Goal: Task Accomplishment & Management: Manage account settings

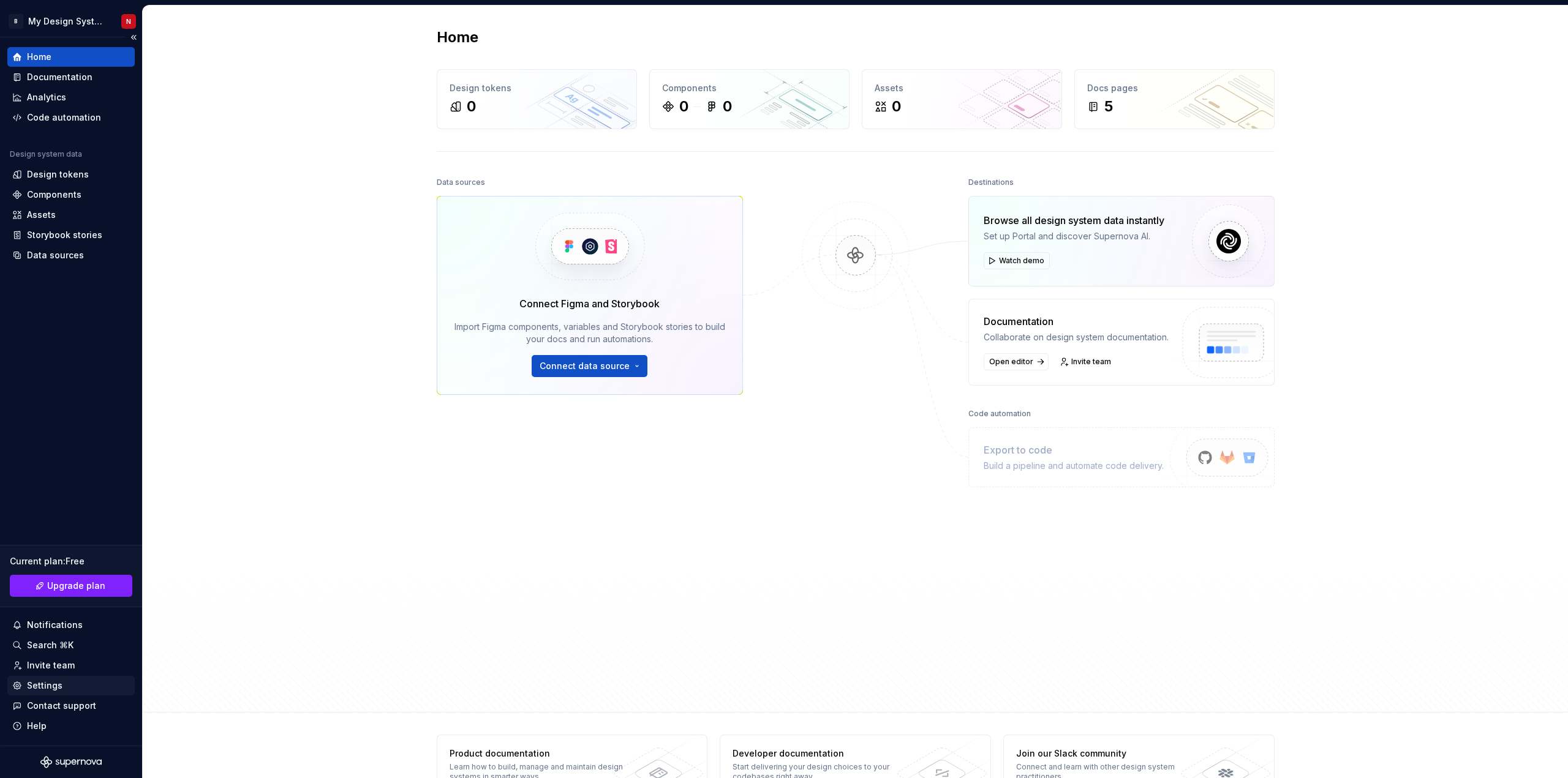
click at [47, 687] on div "Settings" at bounding box center [45, 686] width 35 height 12
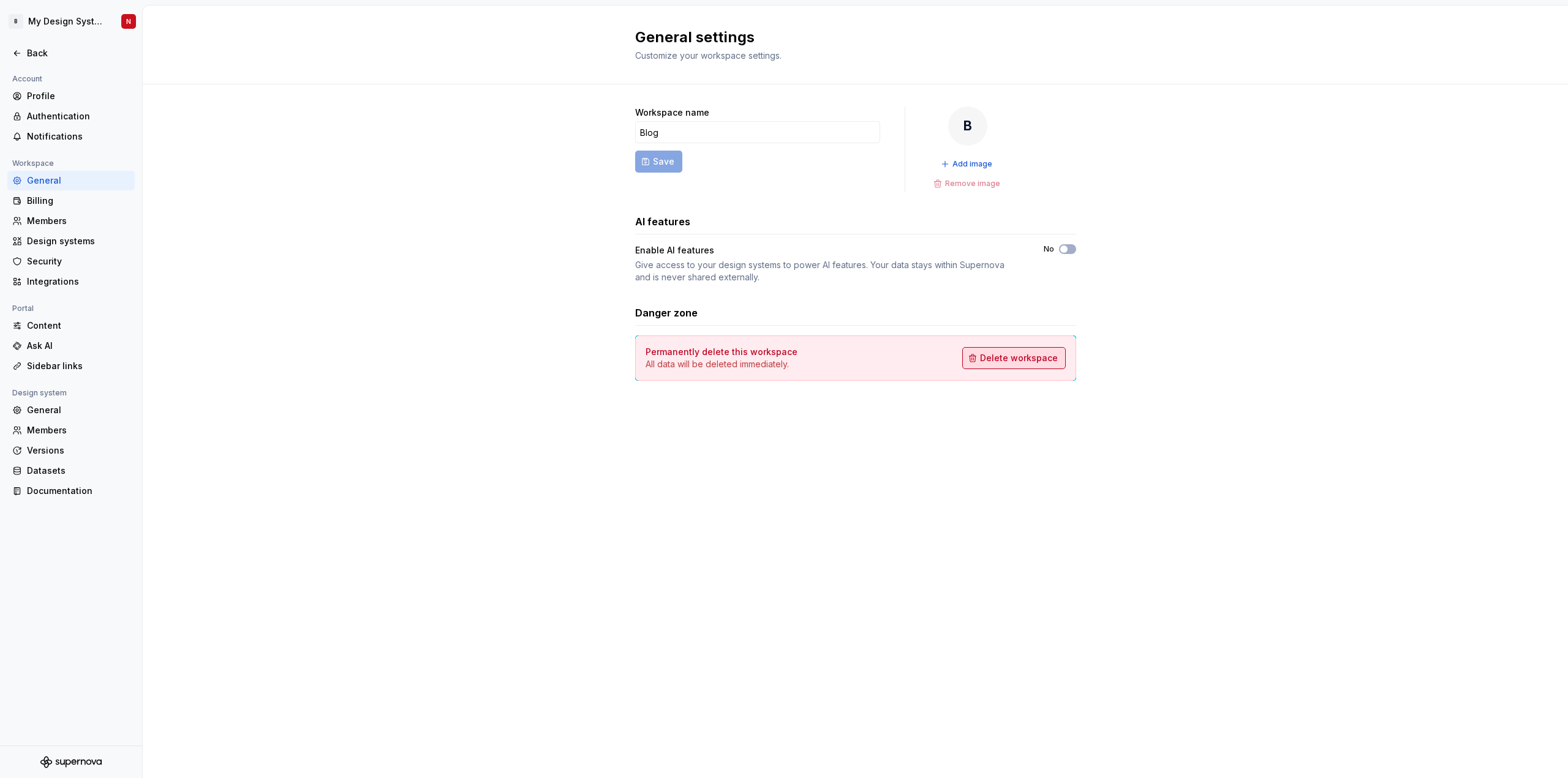
click at [1011, 361] on span "Delete workspace" at bounding box center [1018, 358] width 78 height 12
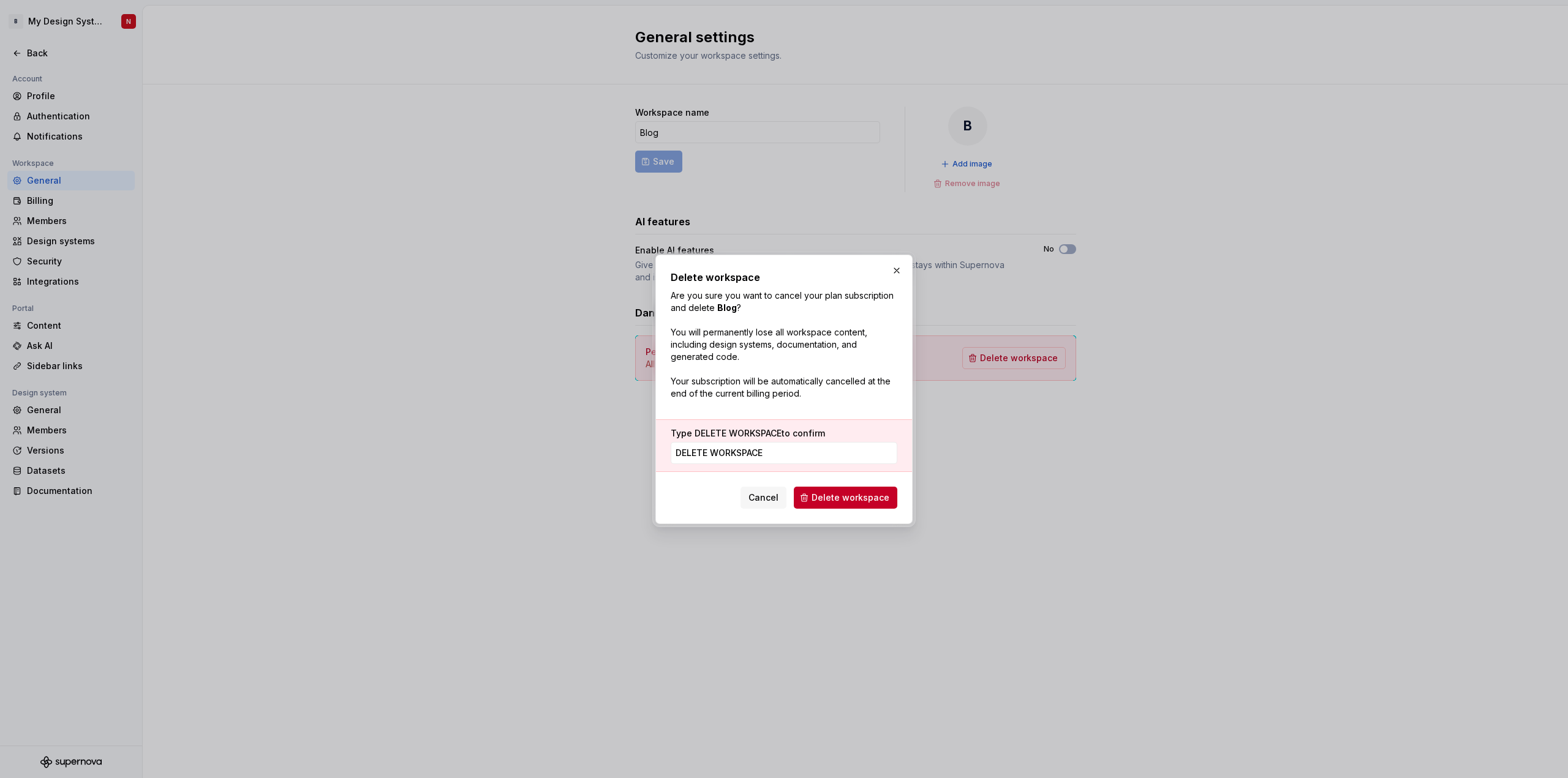
type input "Delete workspace"
click at [870, 497] on span "Delete workspace" at bounding box center [851, 497] width 78 height 12
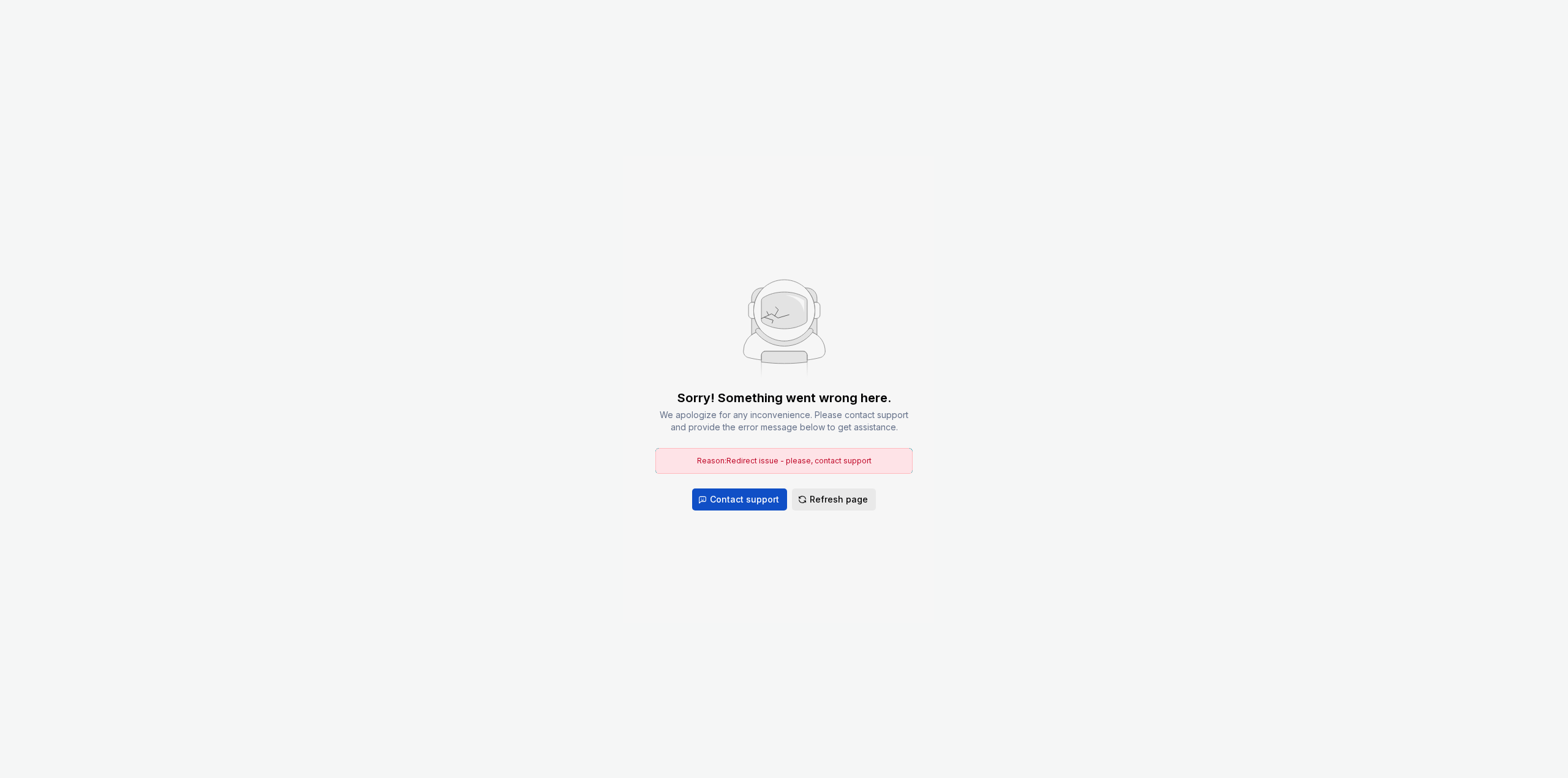
click at [836, 499] on span "Refresh page" at bounding box center [838, 500] width 58 height 12
